Goal: Task Accomplishment & Management: Manage account settings

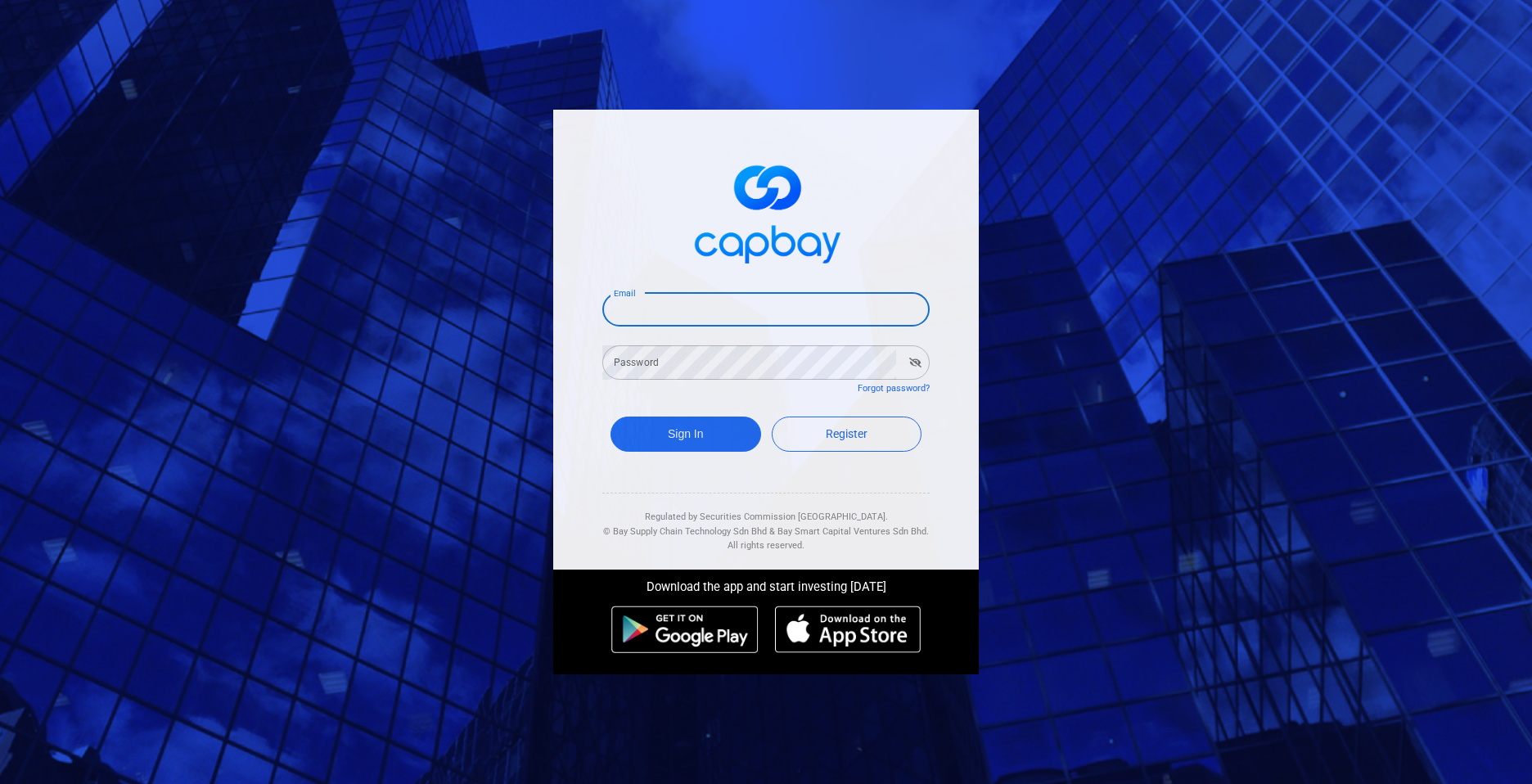
click at [740, 293] on input "Email" at bounding box center [766, 309] width 327 height 35
type input "[EMAIL_ADDRESS][DOMAIN_NAME]"
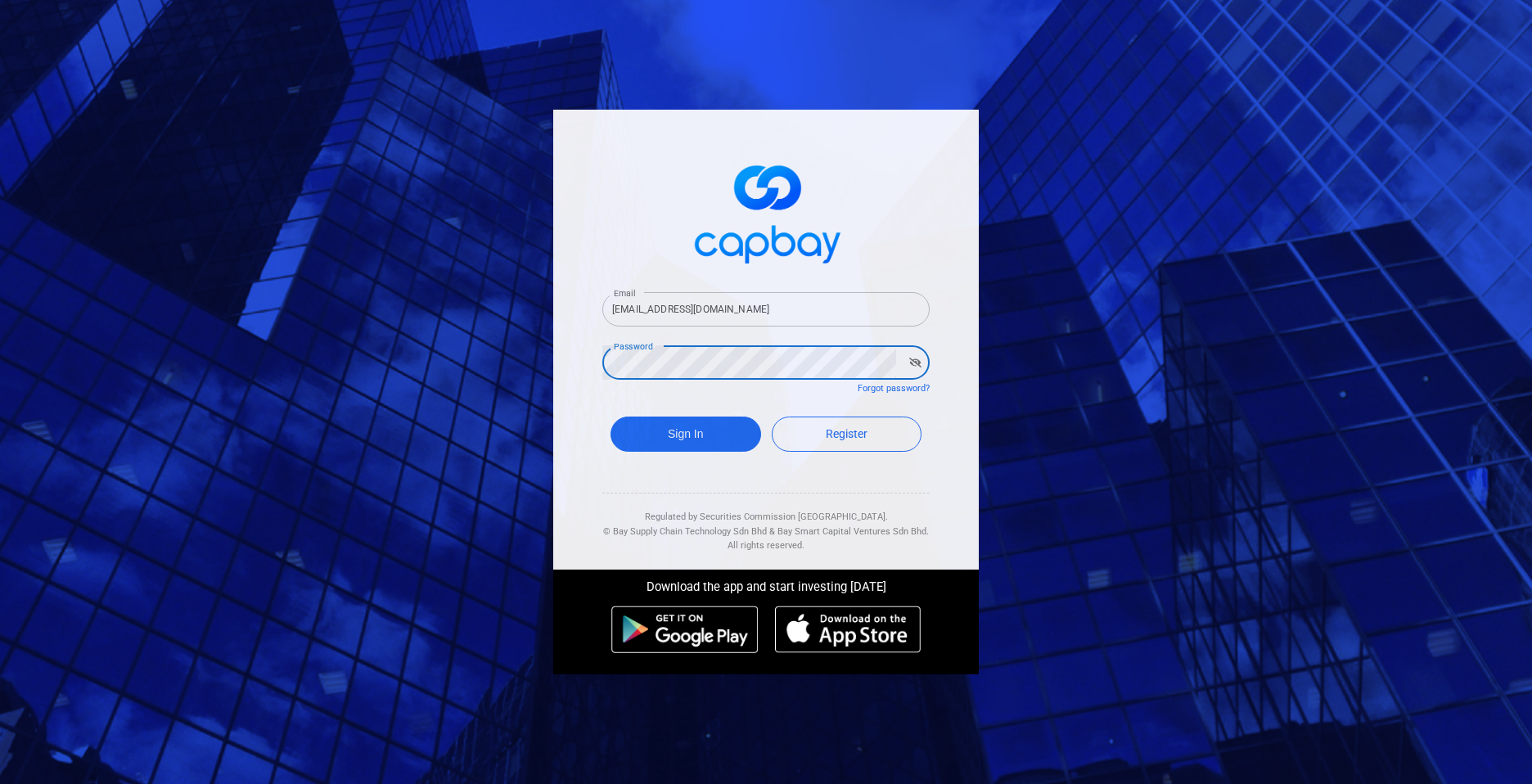
click at [611, 417] on button "Sign In" at bounding box center [686, 435] width 150 height 36
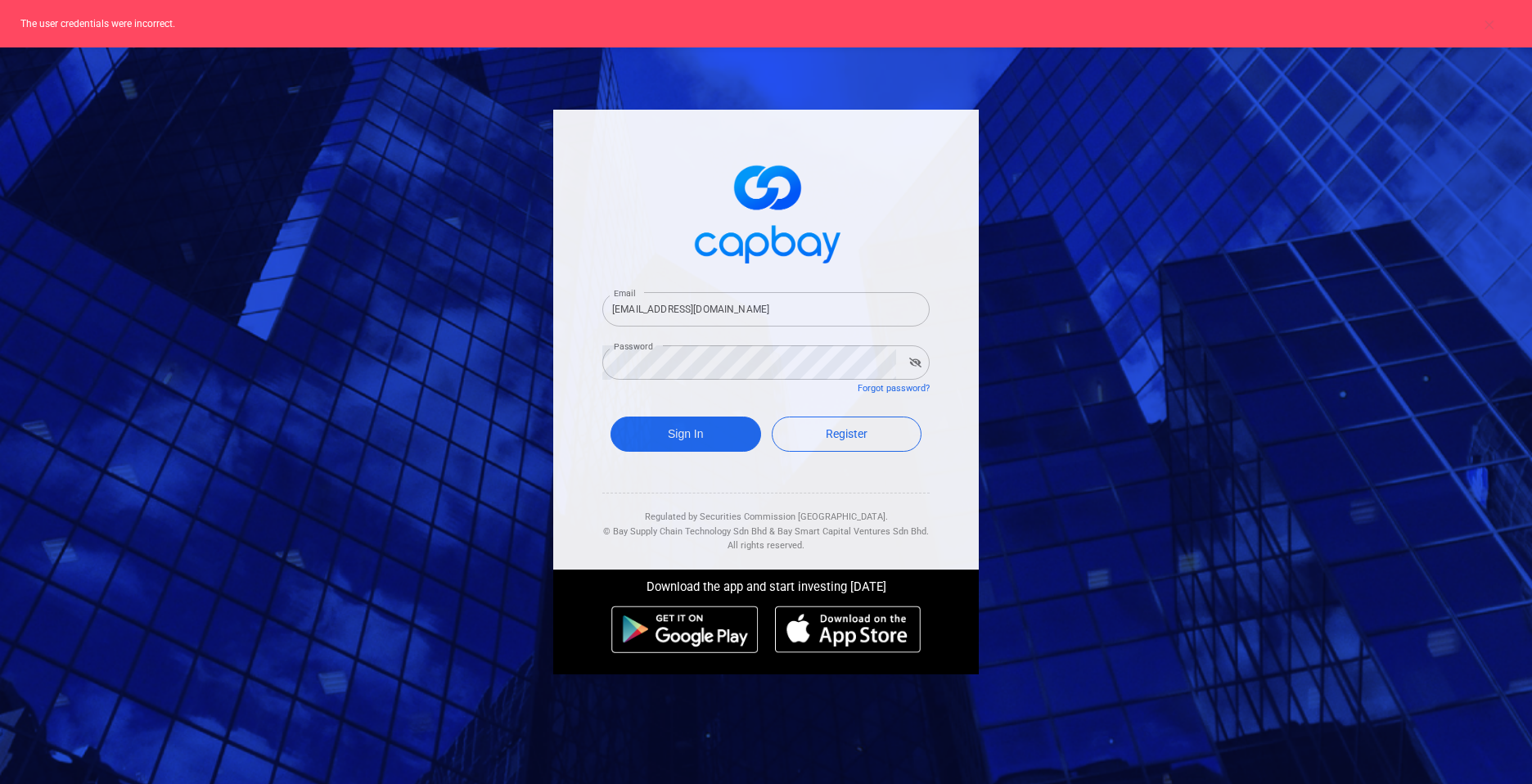
click at [675, 381] on form "Email [EMAIL_ADDRESS][DOMAIN_NAME] Email Password Password Forgot password? Sig…" at bounding box center [766, 374] width 327 height 204
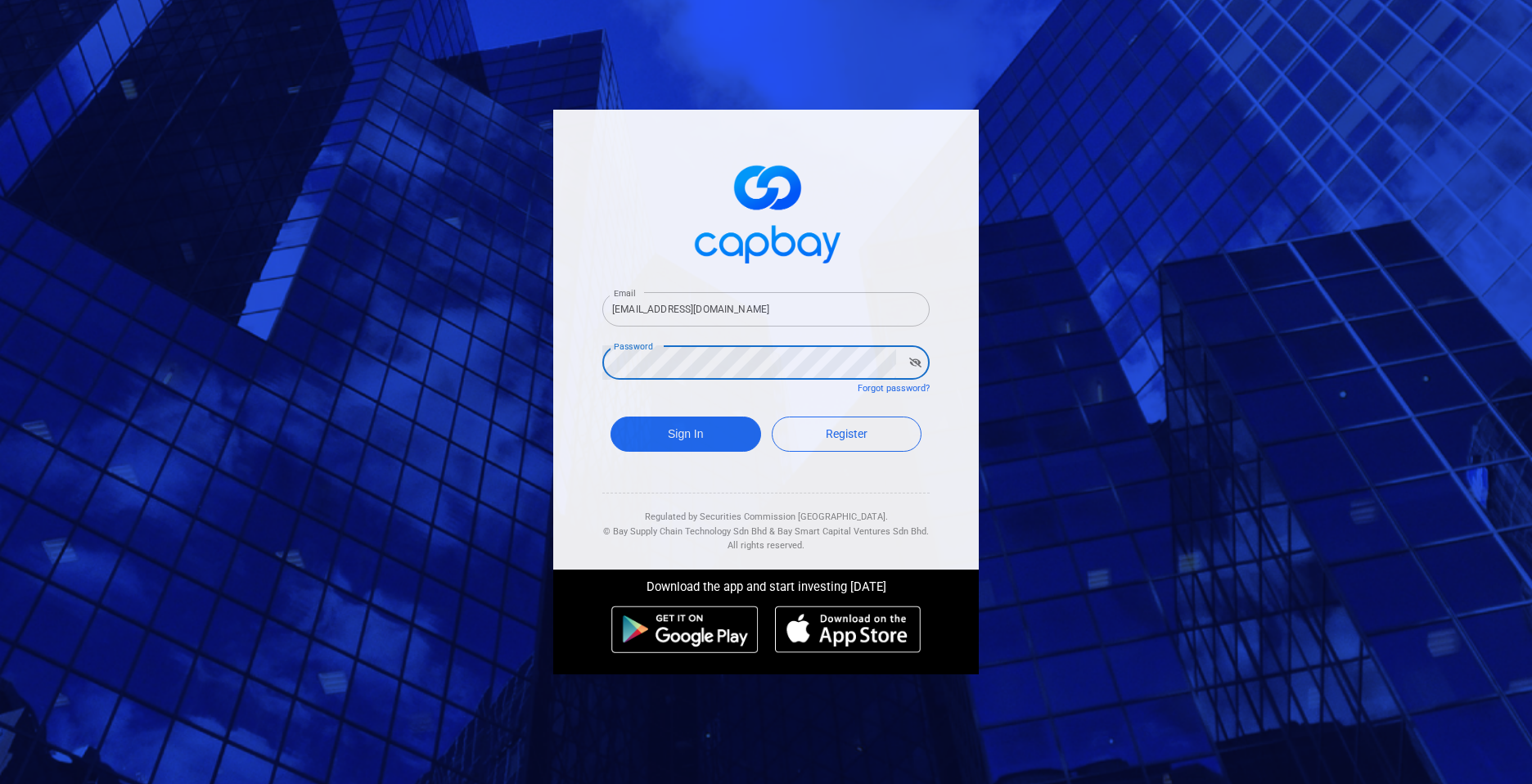
click at [611, 417] on button "Sign In" at bounding box center [686, 435] width 150 height 36
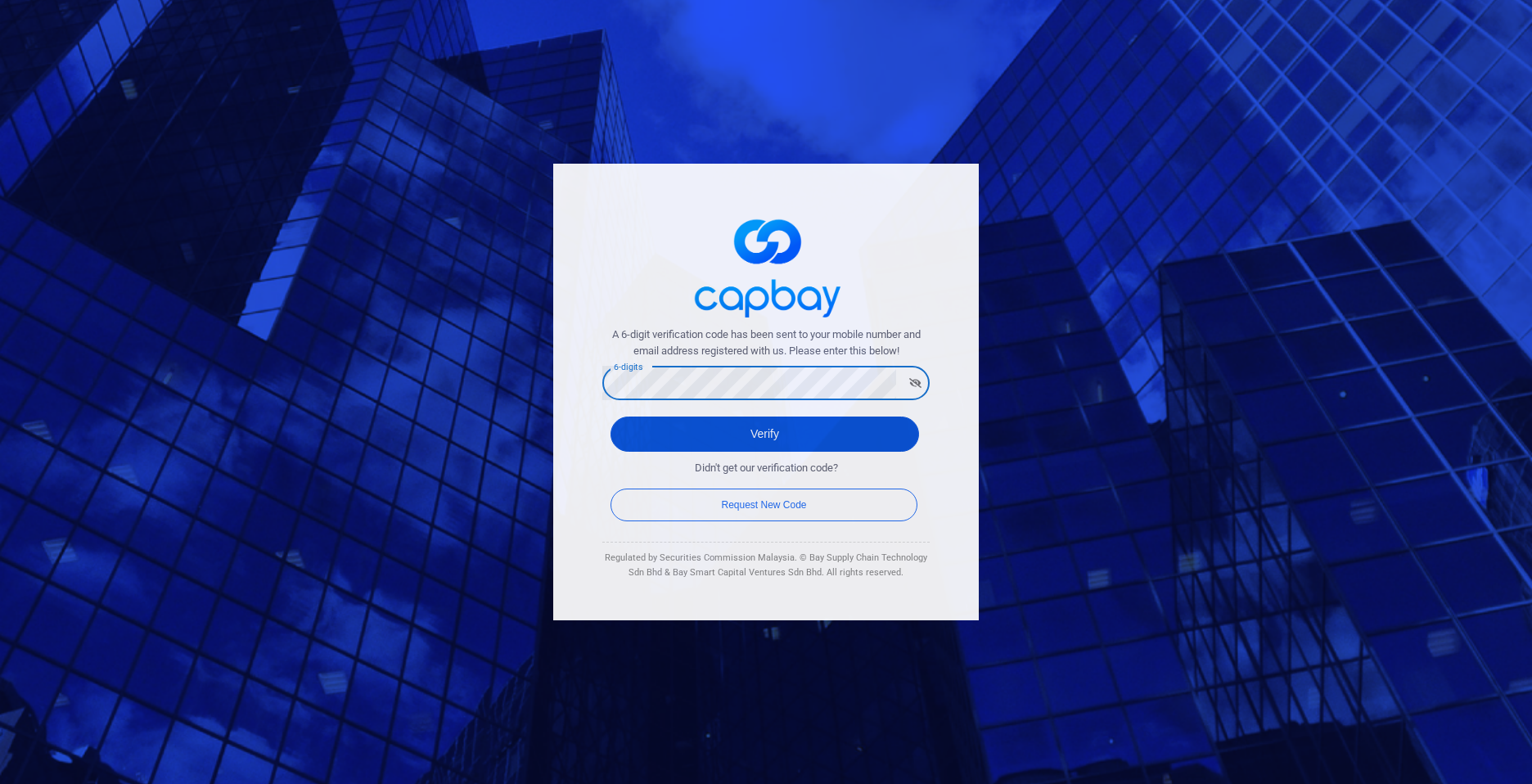
click at [760, 448] on button "Verify" at bounding box center [765, 435] width 309 height 36
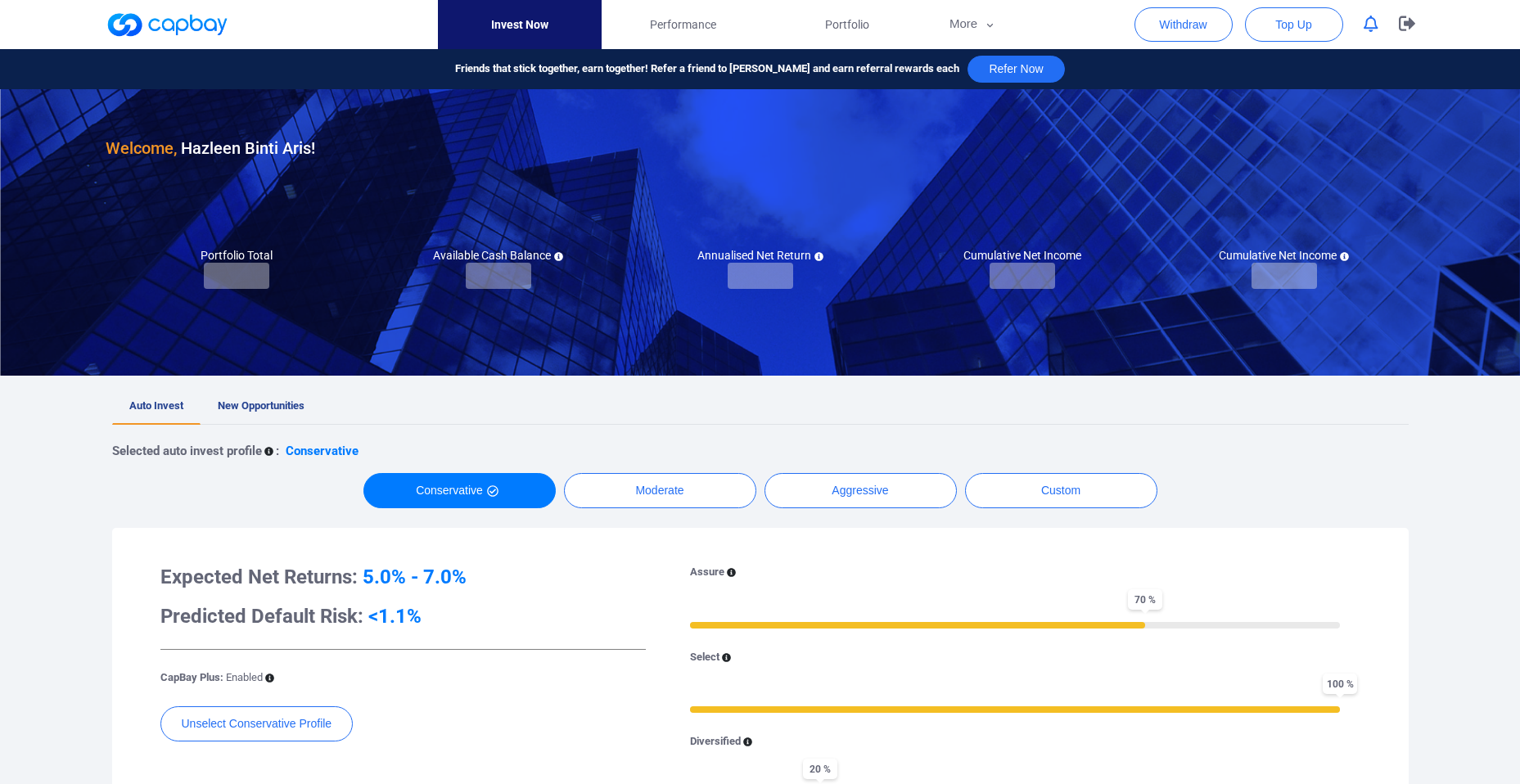
checkbox input "true"
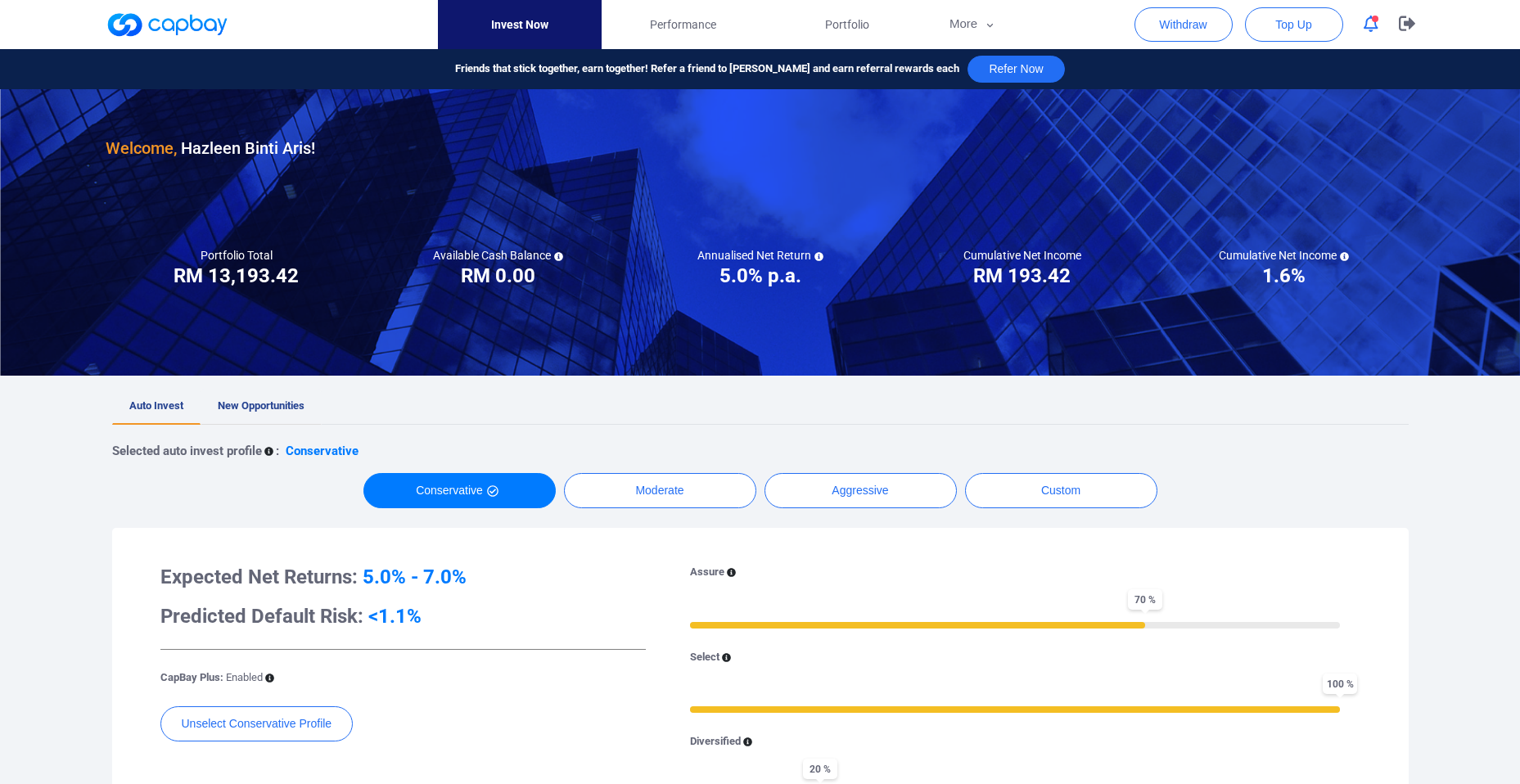
click at [284, 404] on span "New Opportunities" at bounding box center [261, 405] width 87 height 12
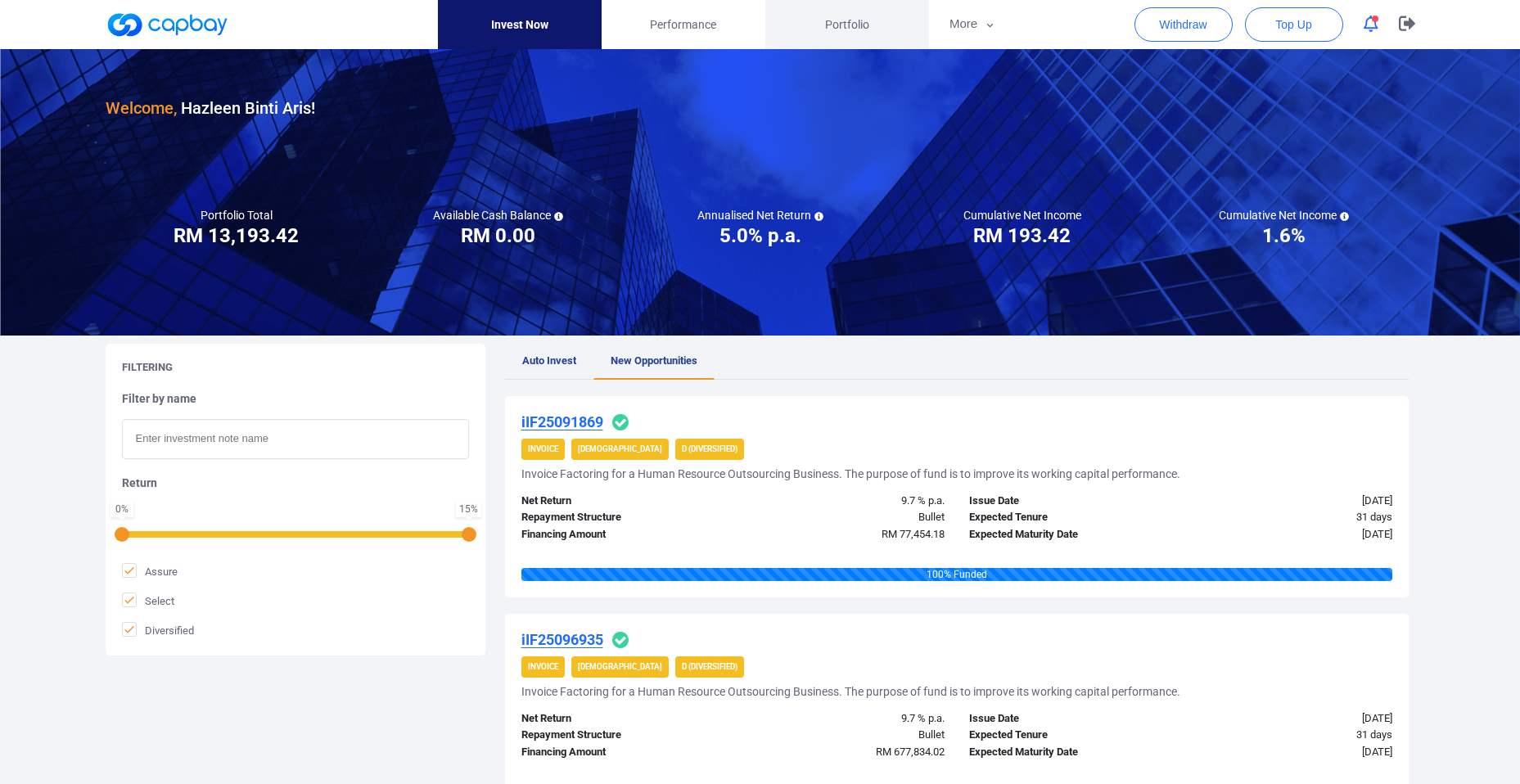
click at [844, 26] on span "Portfolio" at bounding box center [847, 24] width 44 height 18
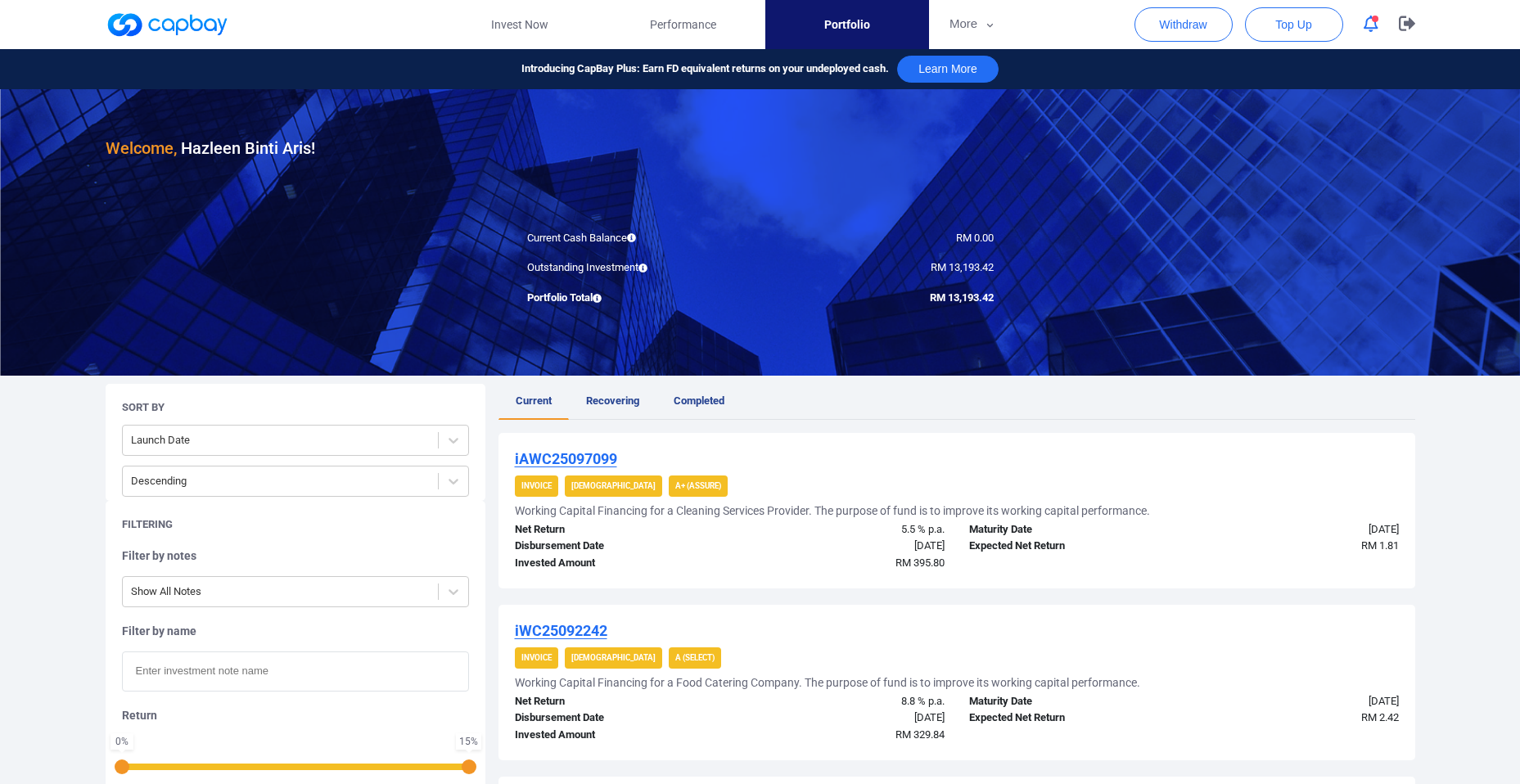
click at [831, 27] on span "Portfolio" at bounding box center [847, 24] width 46 height 18
click at [689, 21] on span "Performance" at bounding box center [683, 24] width 67 height 18
